Goal: Task Accomplishment & Management: Use online tool/utility

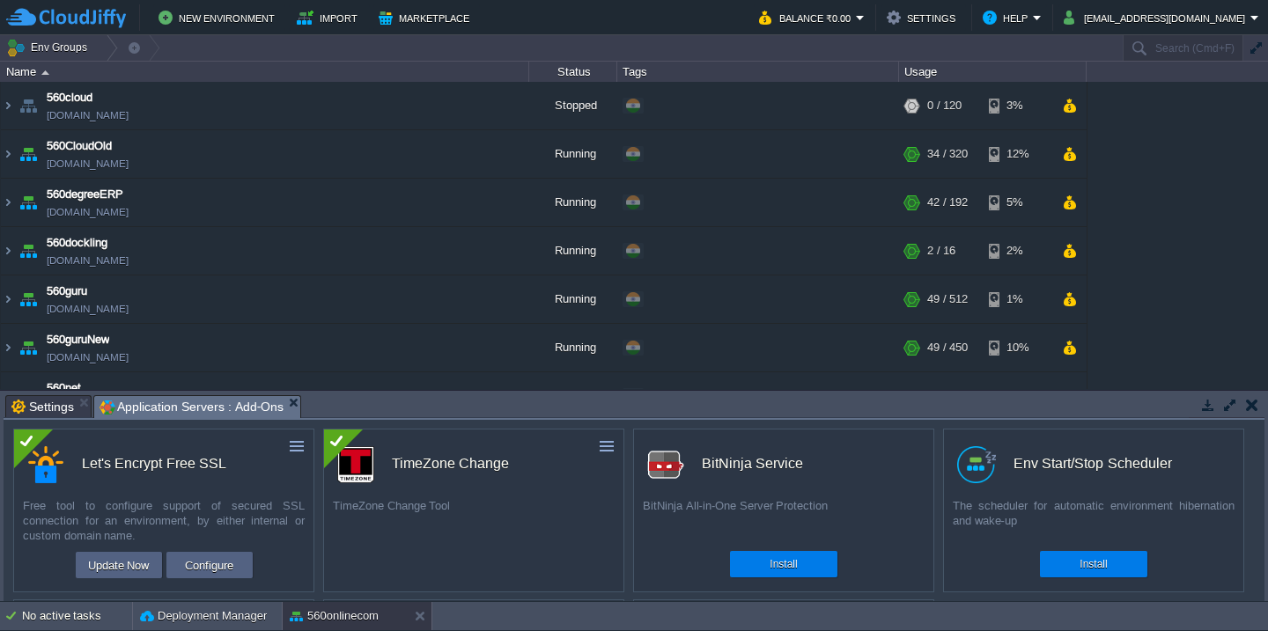
scroll to position [260, 0]
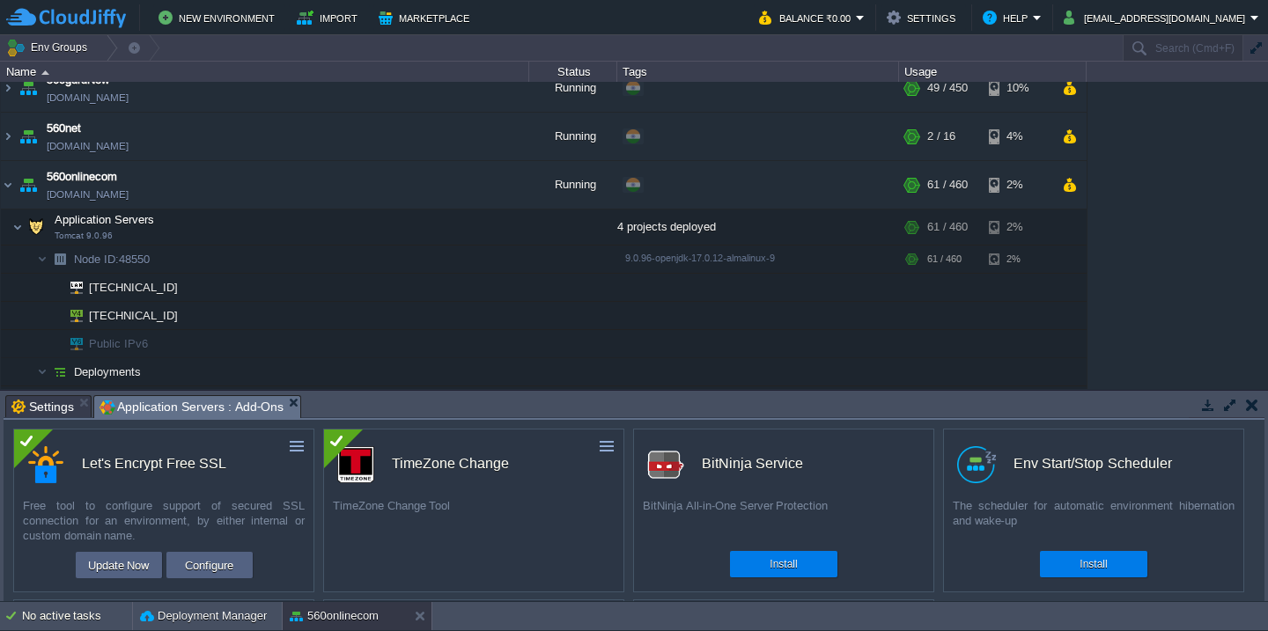
click at [1256, 405] on button "button" at bounding box center [1252, 405] width 12 height 16
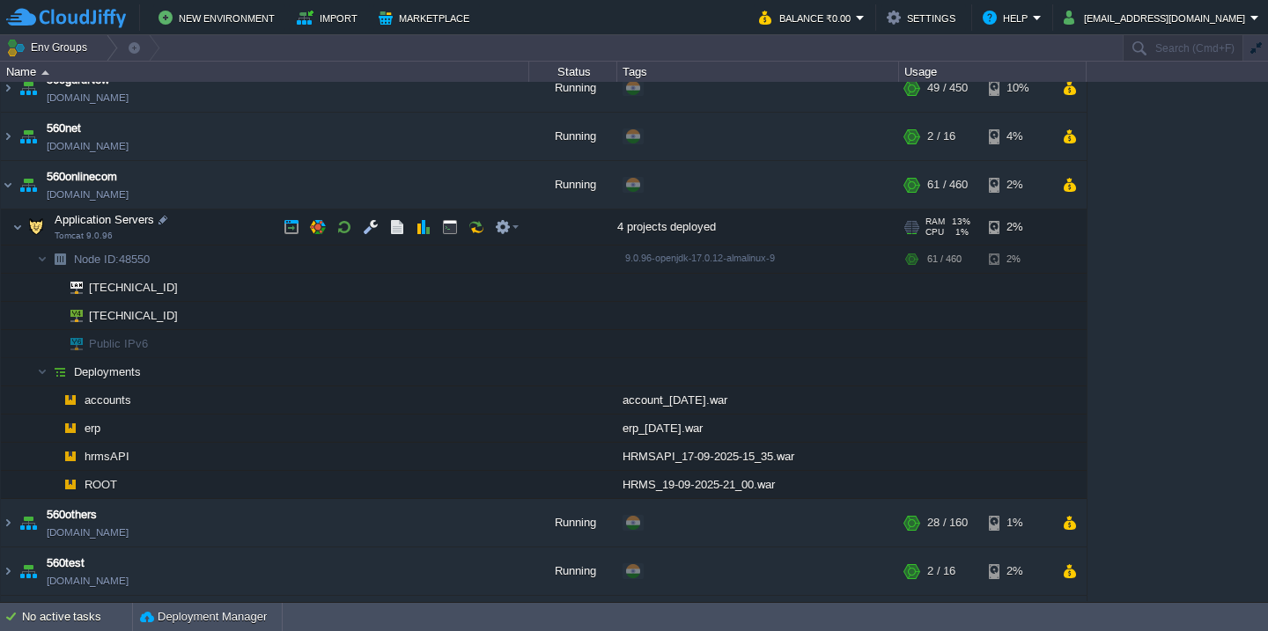
click at [238, 220] on td "Application Servers Tomcat 9.0.96" at bounding box center [265, 228] width 528 height 36
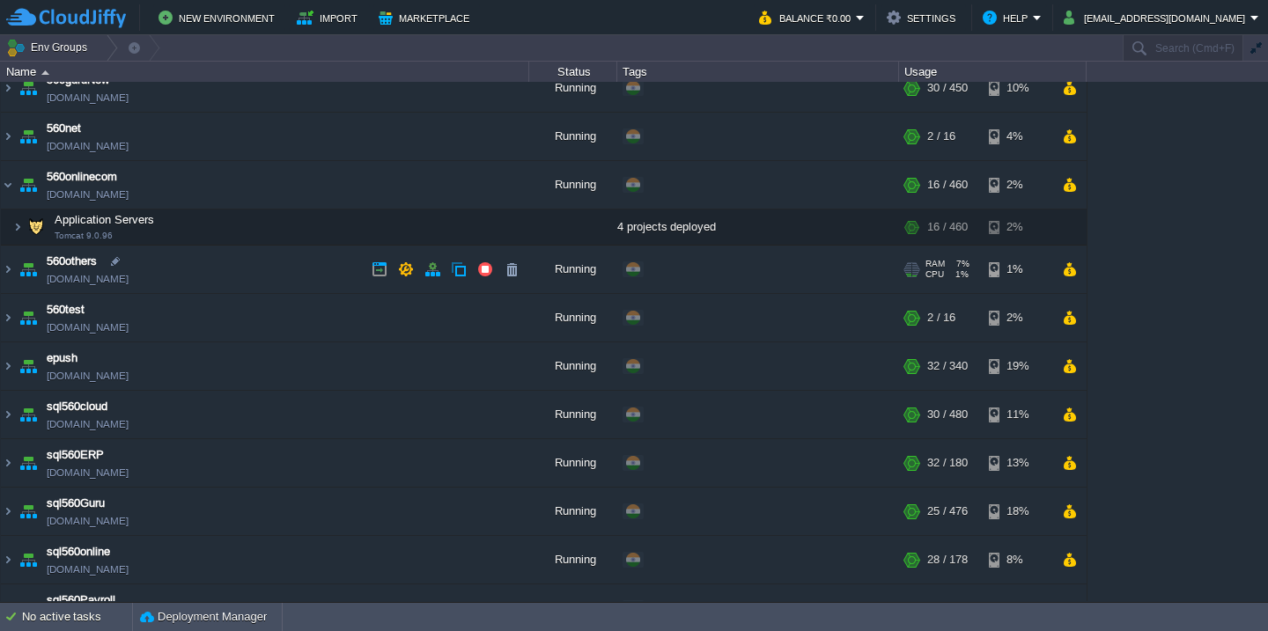
scroll to position [0, 0]
